Goal: Task Accomplishment & Management: Use online tool/utility

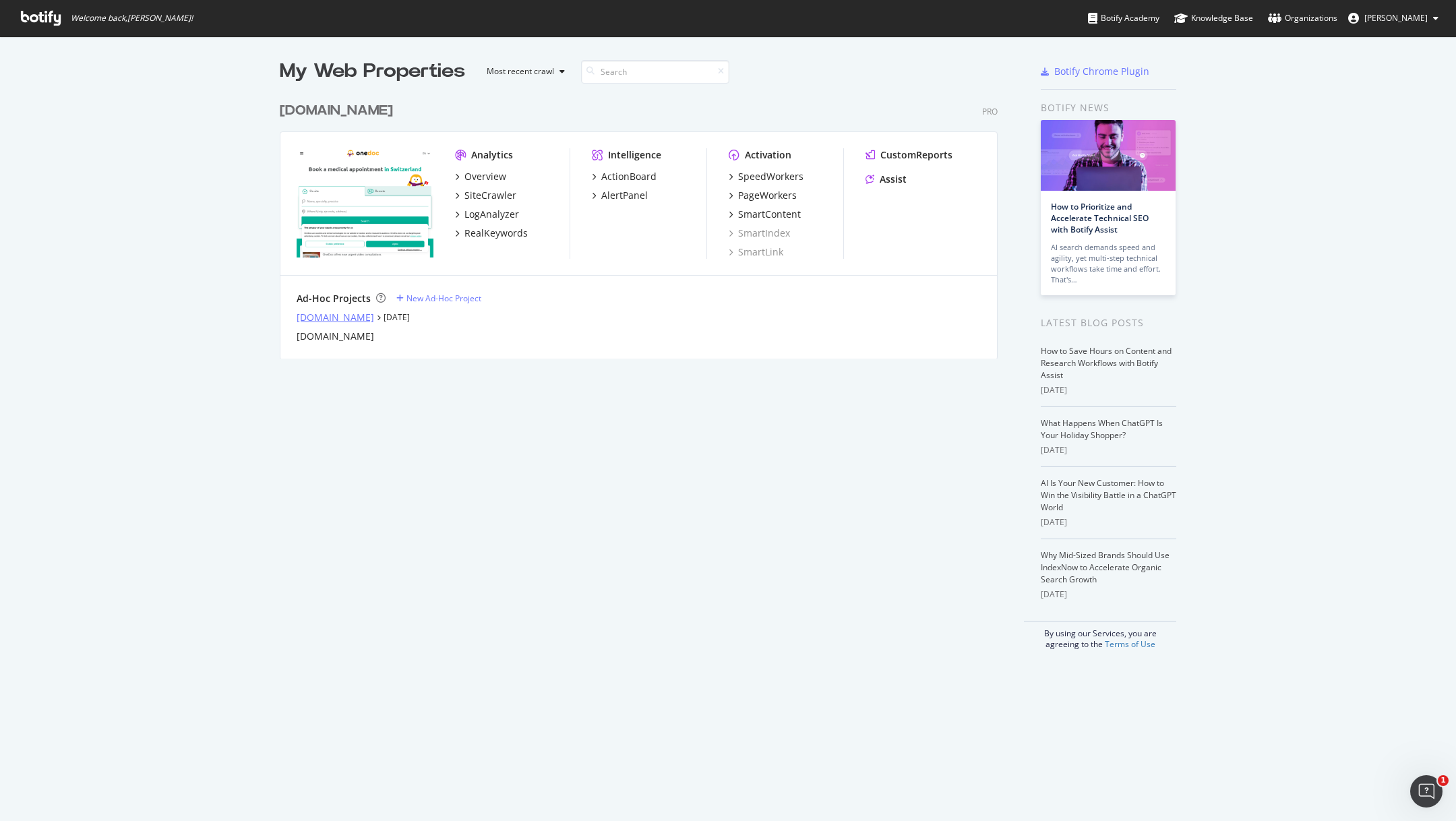
click at [330, 317] on div "[DOMAIN_NAME]" at bounding box center [335, 317] width 78 height 13
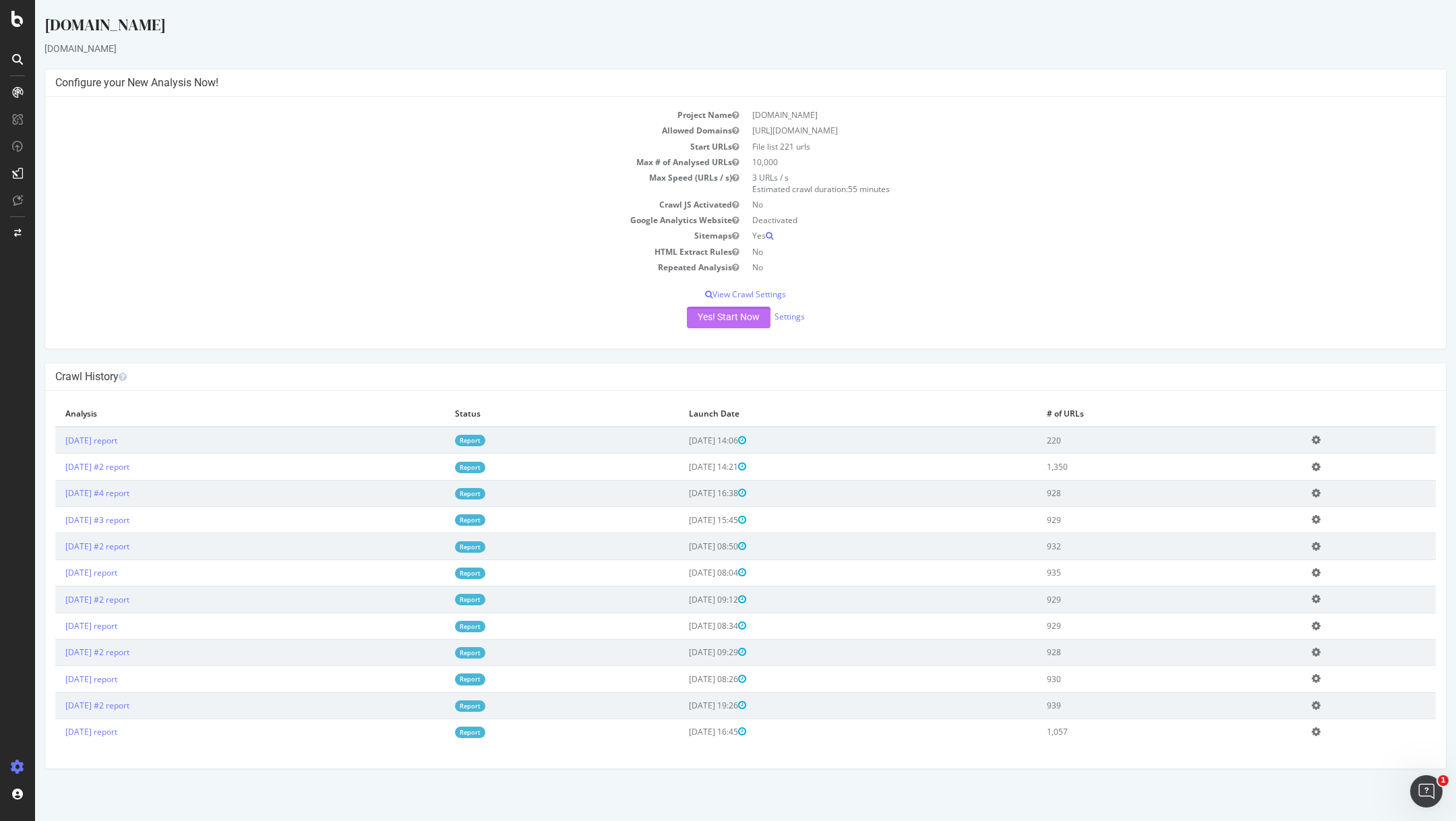
click at [726, 323] on button "Yes! Start Now" at bounding box center [728, 317] width 83 height 22
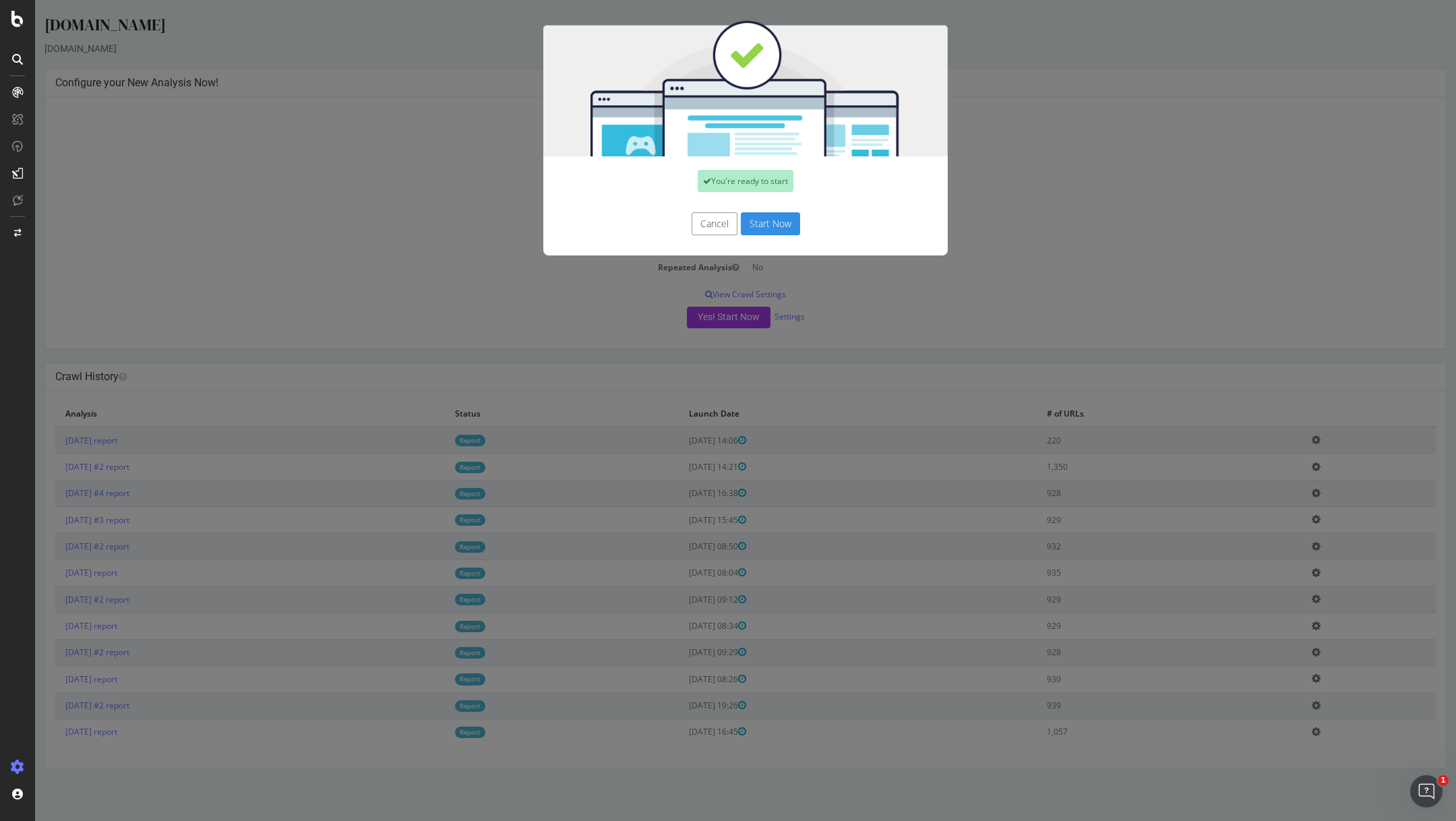
click at [759, 229] on button "Start Now" at bounding box center [770, 224] width 59 height 22
